Goal: Task Accomplishment & Management: Use online tool/utility

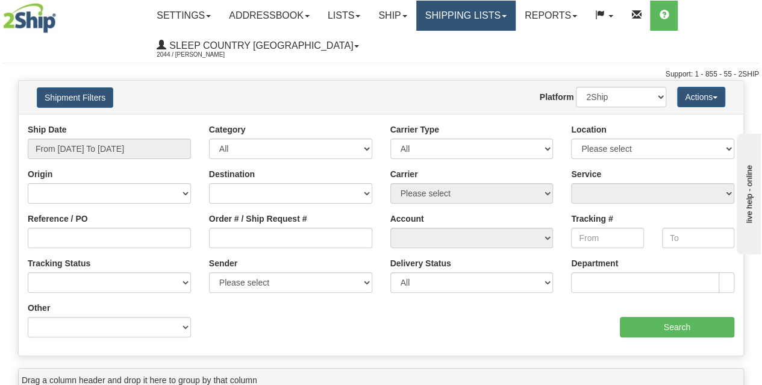
click at [469, 20] on link "Shipping lists" at bounding box center [465, 16] width 99 height 30
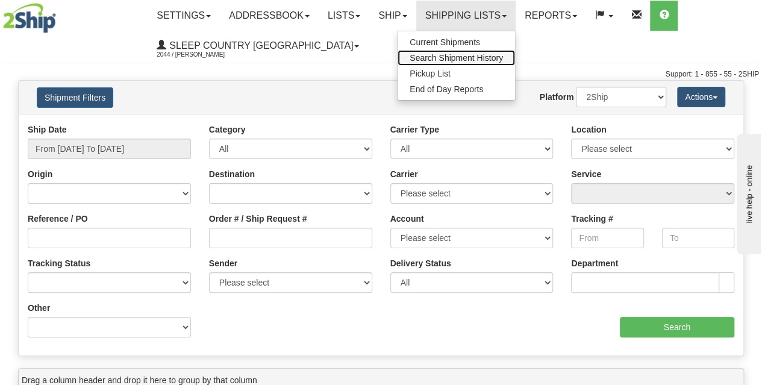
click at [462, 57] on span "Search Shipment History" at bounding box center [455, 58] width 93 height 10
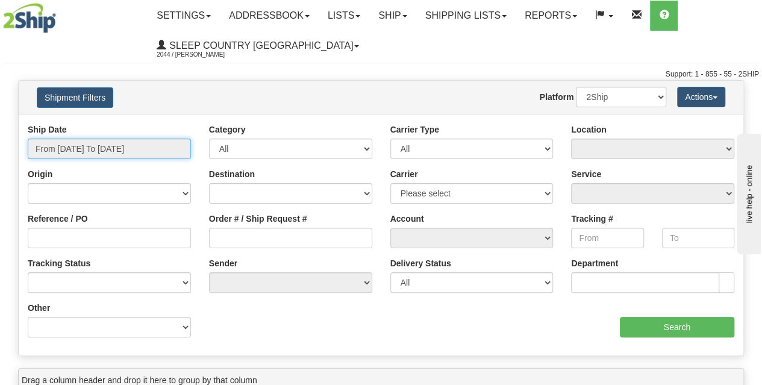
click at [88, 152] on input "From 10/02/2025 To 10/03/2025" at bounding box center [109, 148] width 163 height 20
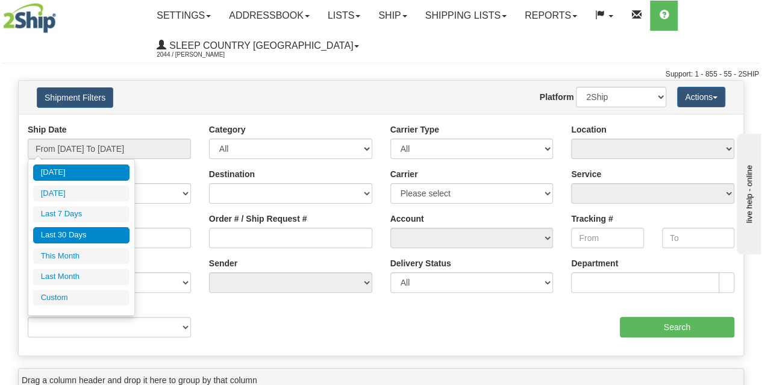
click at [78, 230] on li "Last 30 Days" at bounding box center [81, 235] width 96 height 16
type input "From 09/04/2025 To 10/03/2025"
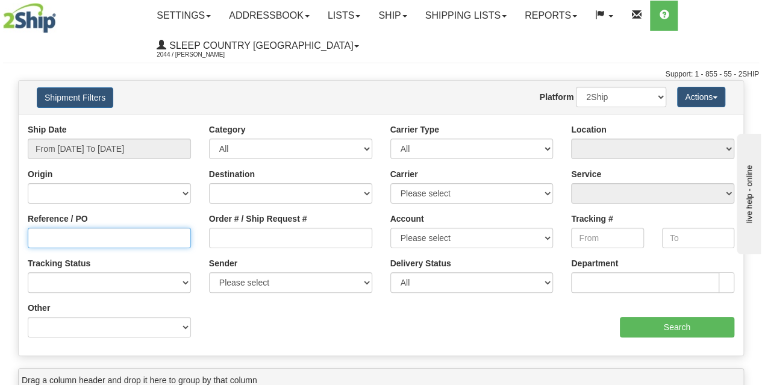
click at [98, 232] on input "Reference / PO" at bounding box center [109, 238] width 163 height 20
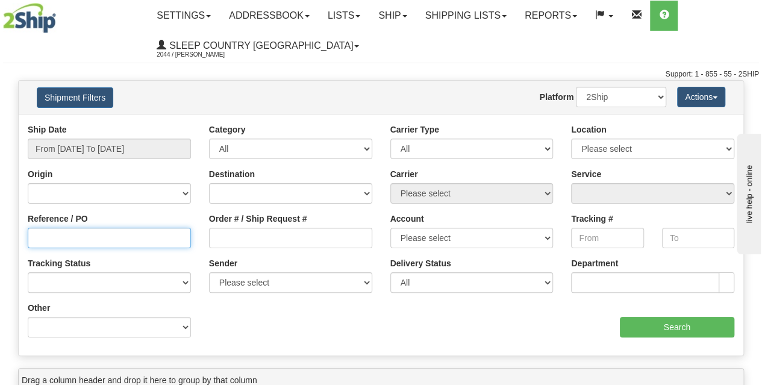
paste input "3010997"
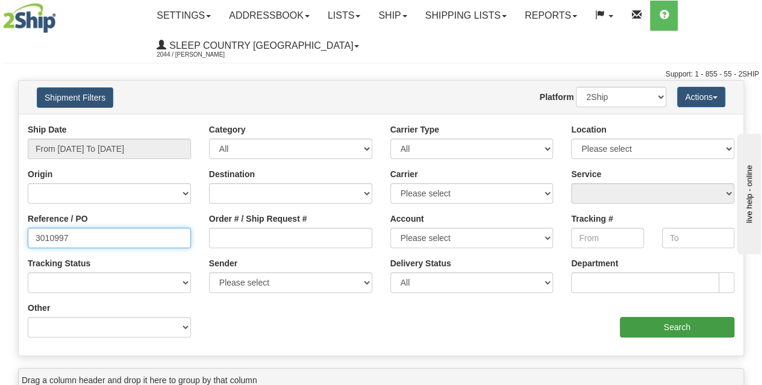
type input "3010997"
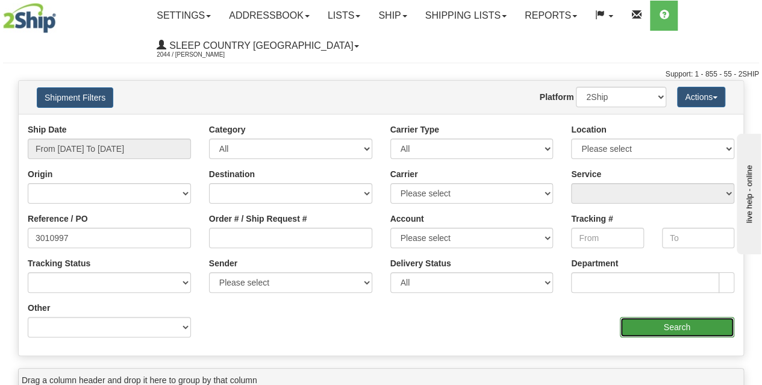
click at [659, 324] on input "Search" at bounding box center [676, 327] width 115 height 20
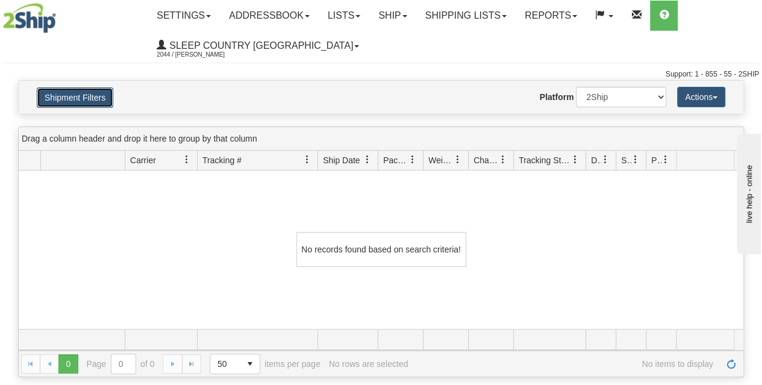
click at [87, 97] on button "Shipment Filters" at bounding box center [75, 97] width 76 height 20
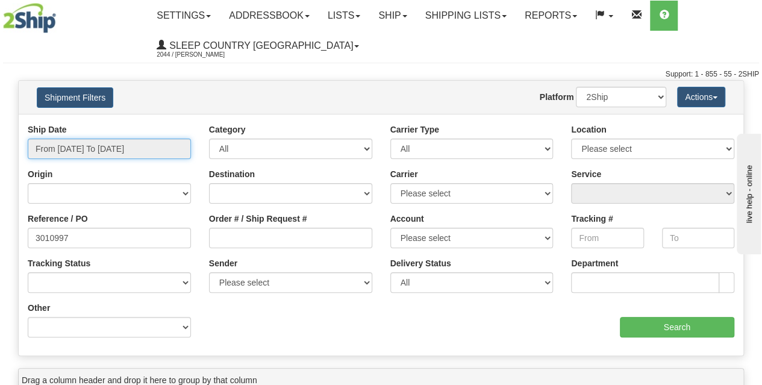
click at [88, 152] on input "From 09/04/2025 To 10/03/2025" at bounding box center [109, 148] width 163 height 20
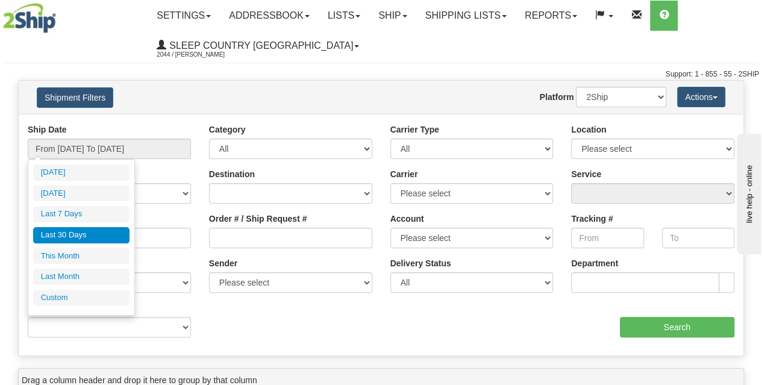
click at [74, 232] on li "Last 30 Days" at bounding box center [81, 235] width 96 height 16
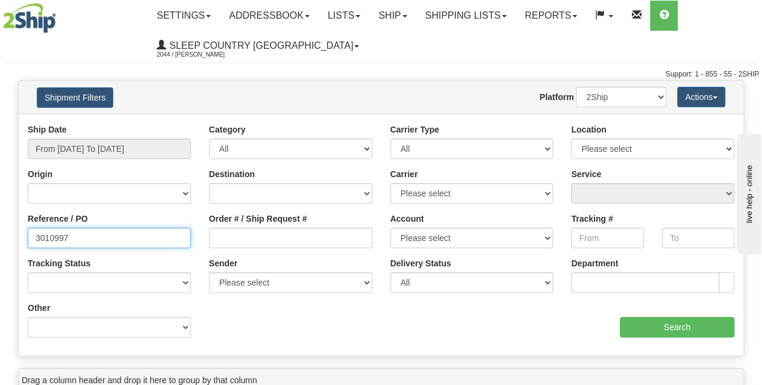
drag, startPoint x: 118, startPoint y: 234, endPoint x: 20, endPoint y: 237, distance: 97.6
click at [20, 237] on div "Reference / PO 3010997" at bounding box center [109, 235] width 181 height 45
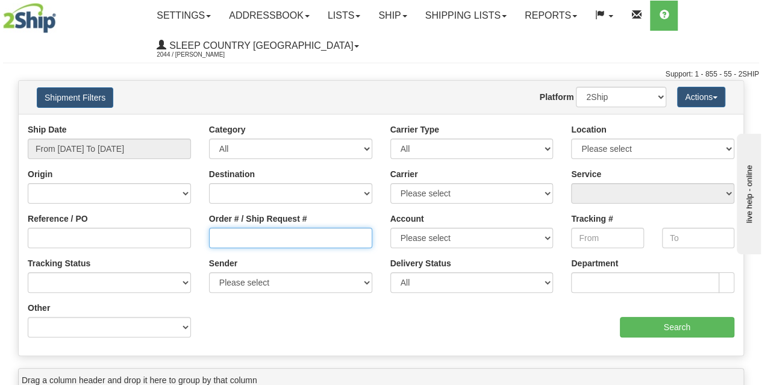
click at [238, 241] on input "Order # / Ship Request #" at bounding box center [290, 238] width 163 height 20
paste input "9000I143266"
type input "9000I143266"
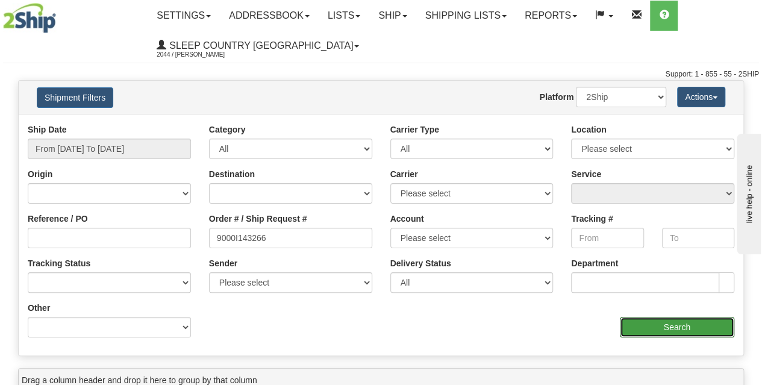
click at [648, 328] on input "Search" at bounding box center [676, 327] width 115 height 20
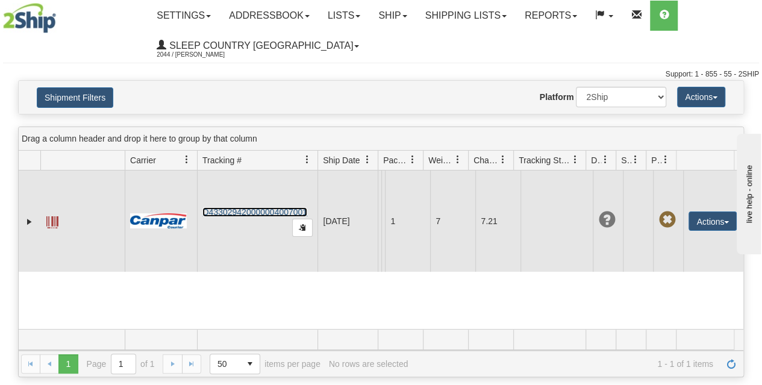
click at [243, 217] on link "D433029420000004007001" at bounding box center [254, 212] width 105 height 10
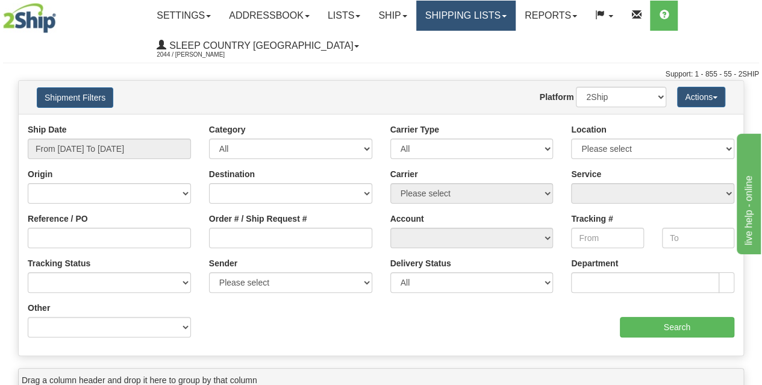
click at [473, 21] on link "Shipping lists" at bounding box center [465, 16] width 99 height 30
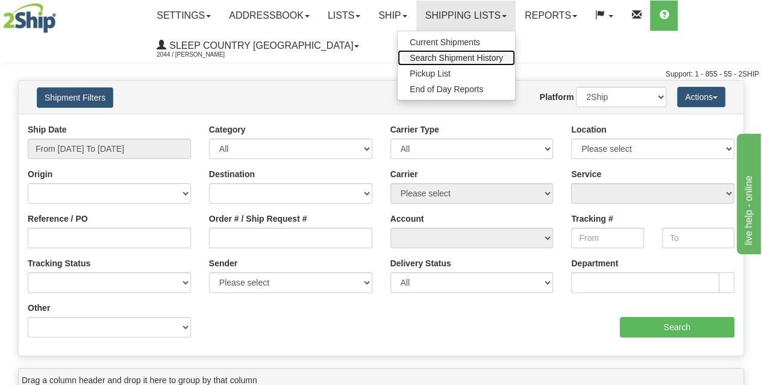
click at [464, 58] on span "Search Shipment History" at bounding box center [455, 58] width 93 height 10
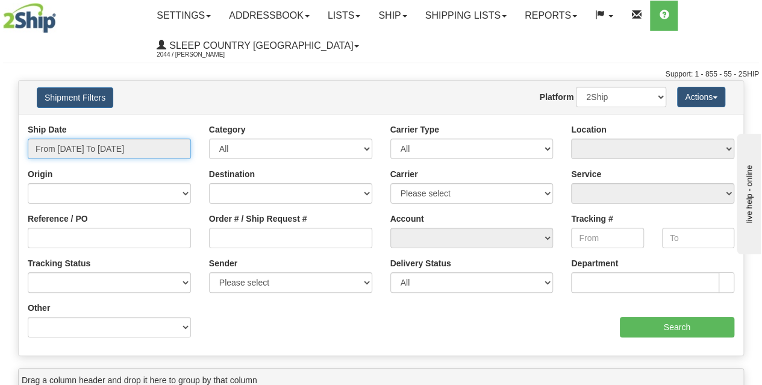
click at [89, 143] on input "From [DATE] To [DATE]" at bounding box center [109, 148] width 163 height 20
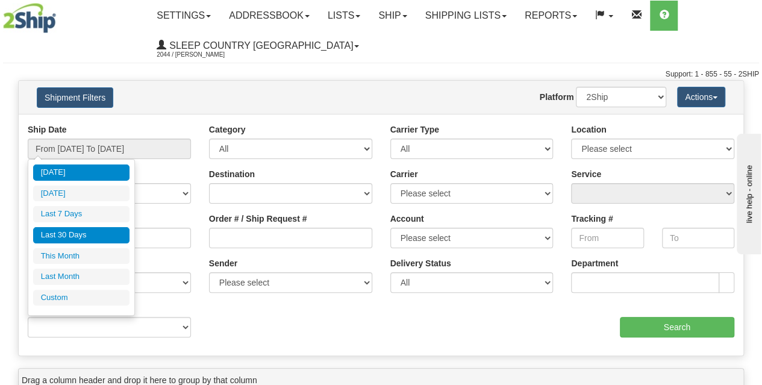
click at [75, 237] on li "Last 30 Days" at bounding box center [81, 235] width 96 height 16
type input "From 09/04/2025 To 10/03/2025"
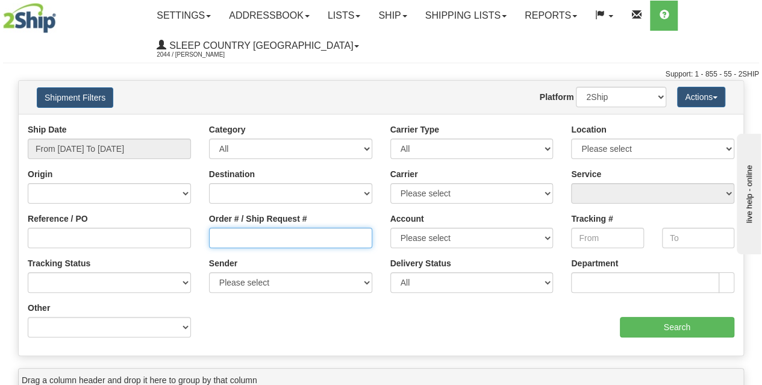
click at [259, 240] on input "Order # / Ship Request #" at bounding box center [290, 238] width 163 height 20
paste input "9002I136034"
type input "9002I136034"
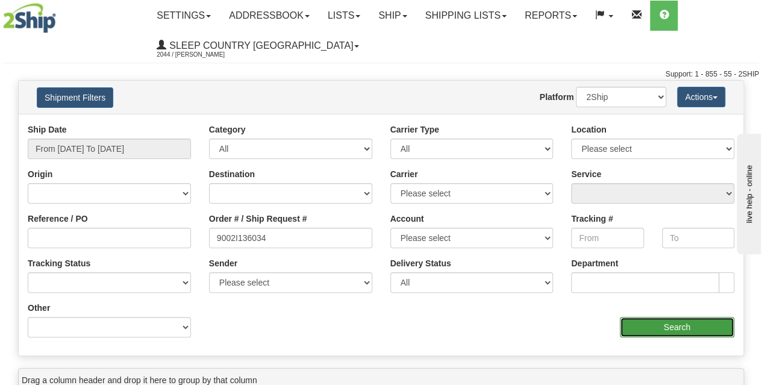
click at [662, 322] on input "Search" at bounding box center [676, 327] width 115 height 20
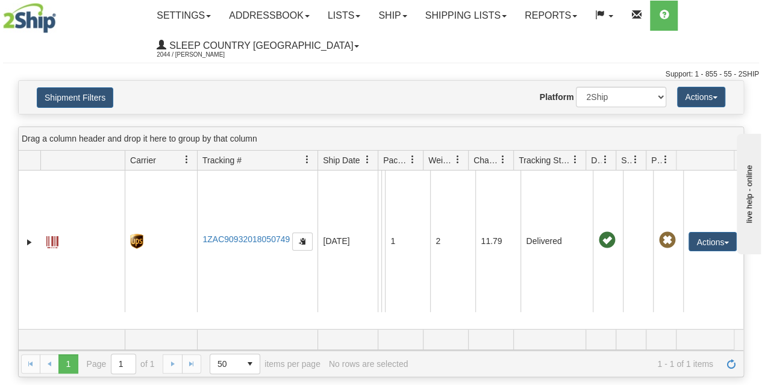
scroll to position [0, 2]
click at [346, 73] on div "Support: 1 - 855 - 55 - 2SHIP" at bounding box center [381, 74] width 756 height 10
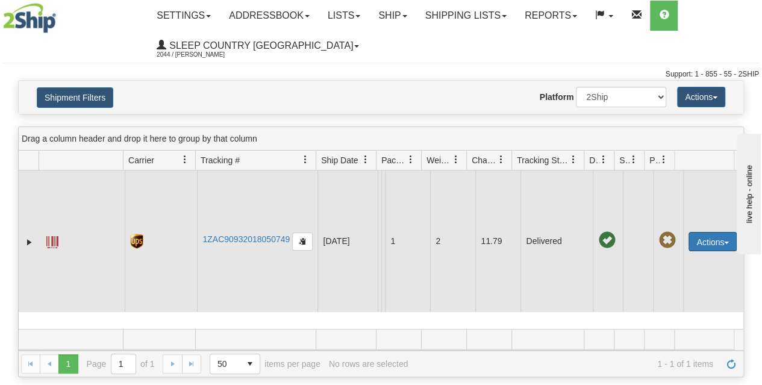
click at [712, 240] on button "Actions" at bounding box center [712, 241] width 48 height 19
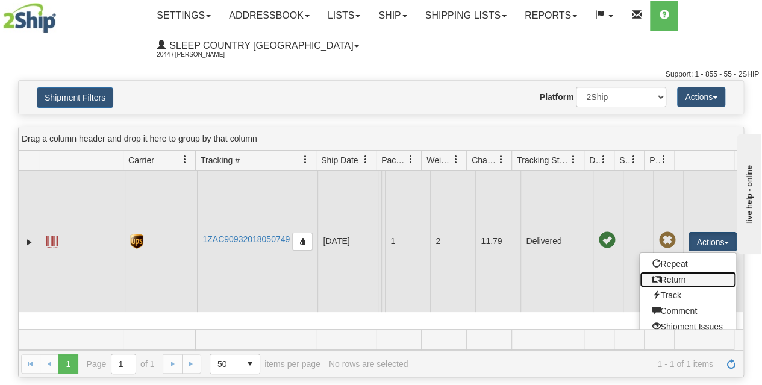
click at [675, 276] on link "Return" at bounding box center [687, 280] width 96 height 16
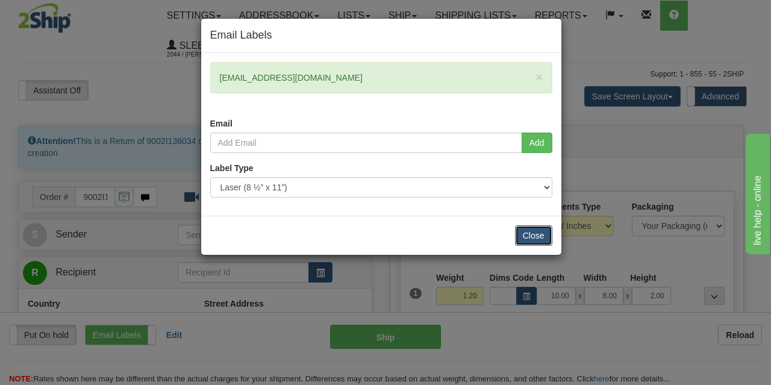
click at [533, 238] on button "Close" at bounding box center [533, 235] width 37 height 20
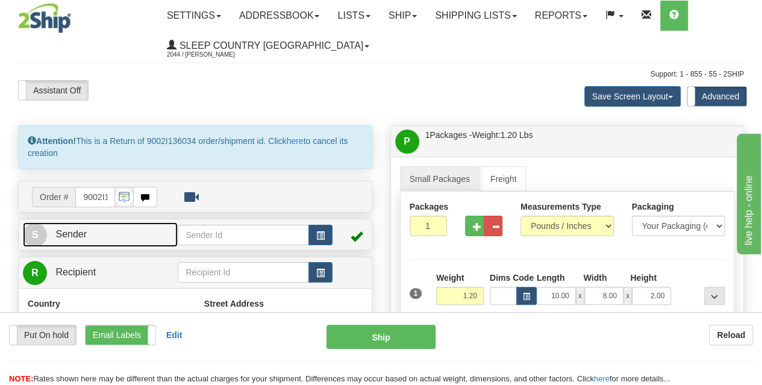
click at [108, 226] on link "S Sender" at bounding box center [100, 234] width 155 height 25
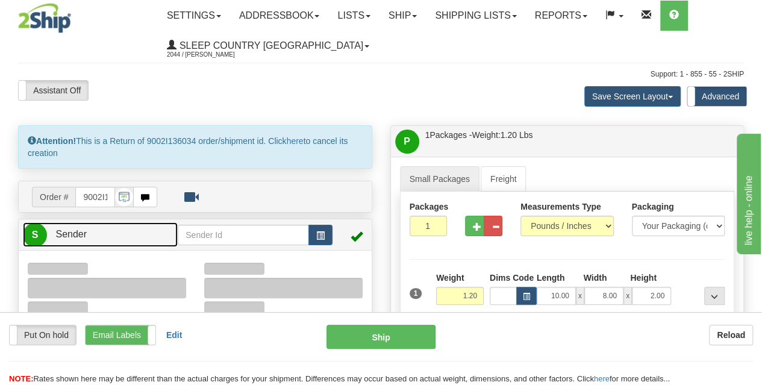
type input "13:41"
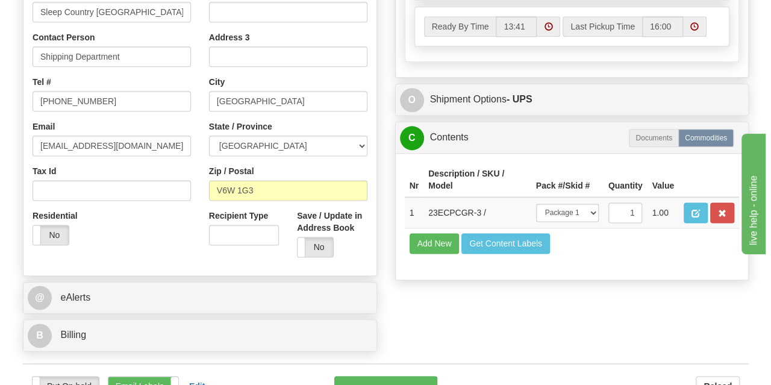
scroll to position [783, 0]
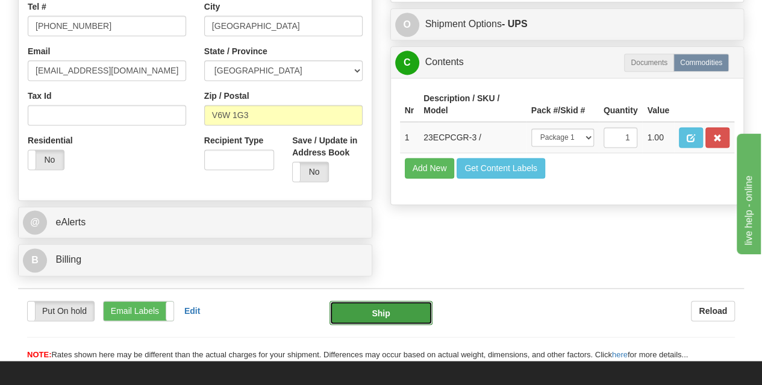
click at [380, 309] on button "Ship" at bounding box center [380, 312] width 103 height 24
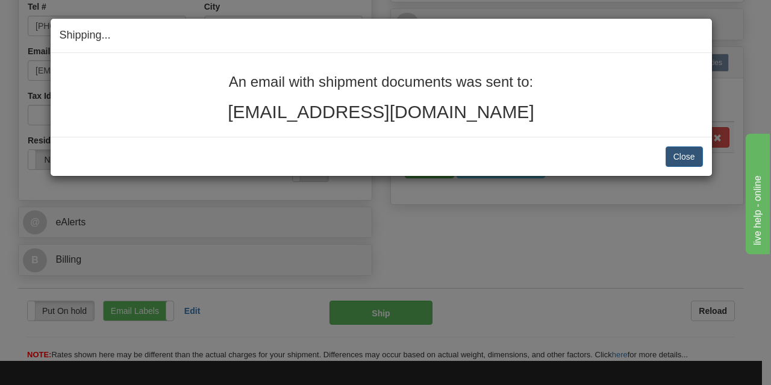
drag, startPoint x: 519, startPoint y: 117, endPoint x: 214, endPoint y: 78, distance: 307.8
click at [214, 78] on div "An email with shipment documents was sent to: hayleychang10@gmail.com" at bounding box center [381, 98] width 643 height 48
copy div "An email with shipment documents was sent to: hayleychang10@gmail.com"
click at [681, 155] on button "Close" at bounding box center [683, 156] width 37 height 20
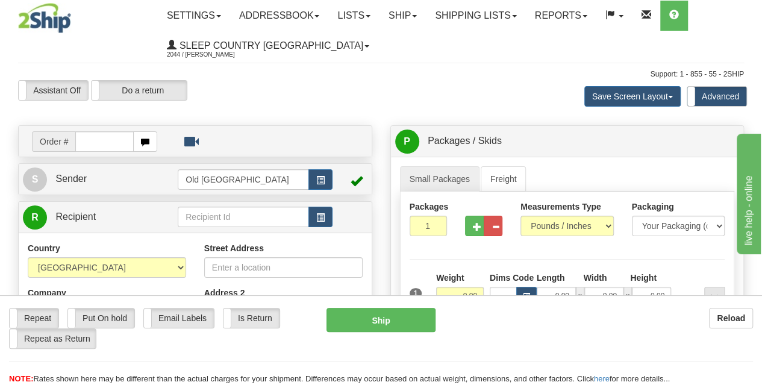
click at [307, 93] on div "Assistant On Assistant Off Do a return Do a return" at bounding box center [164, 90] width 310 height 20
